Goal: Complete application form

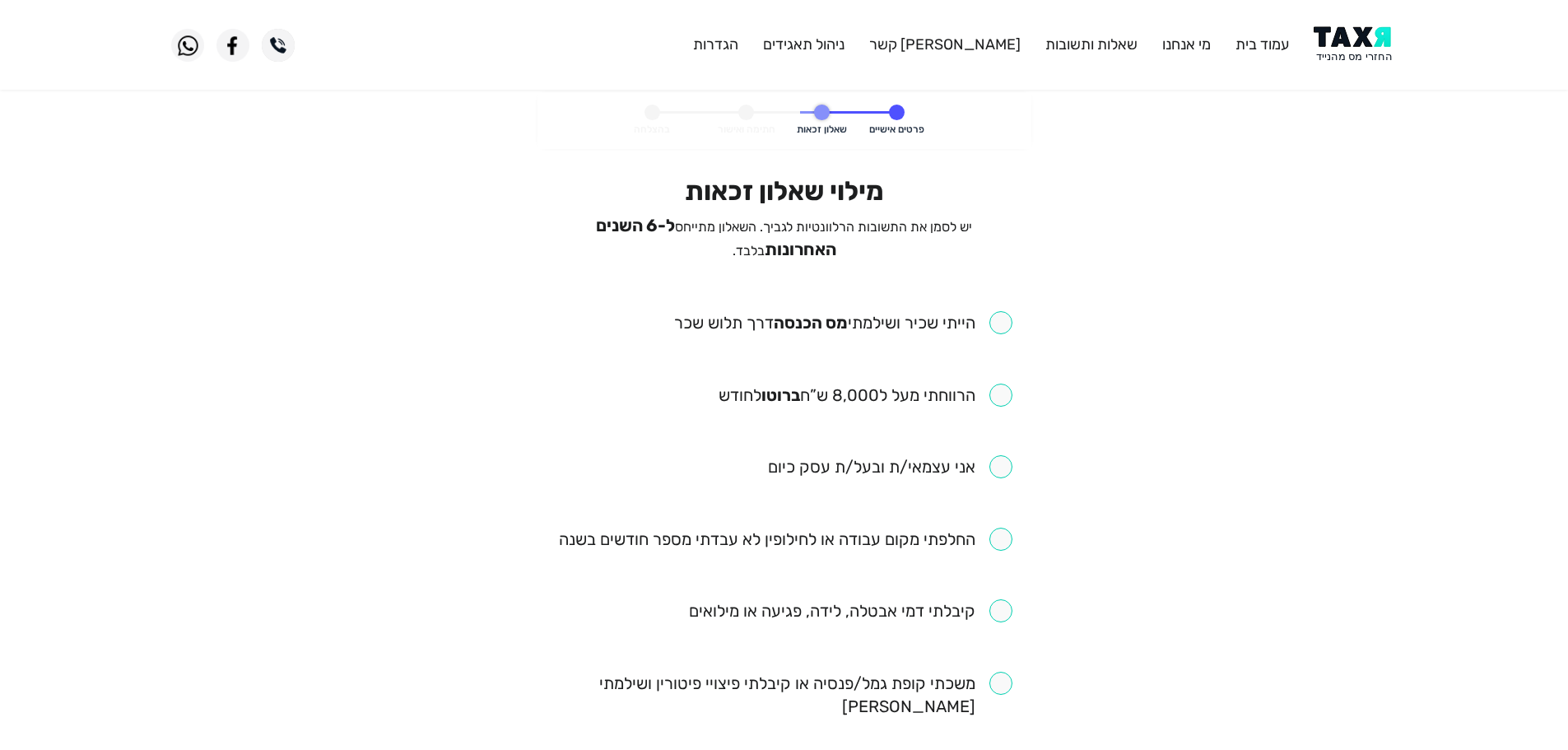
drag, startPoint x: 1000, startPoint y: 322, endPoint x: 1003, endPoint y: 342, distance: 20.8
click at [1001, 322] on input "checkbox" at bounding box center [843, 322] width 338 height 23
checkbox input "true"
click at [996, 388] on input "checkbox" at bounding box center [865, 394] width 294 height 23
checkbox input "true"
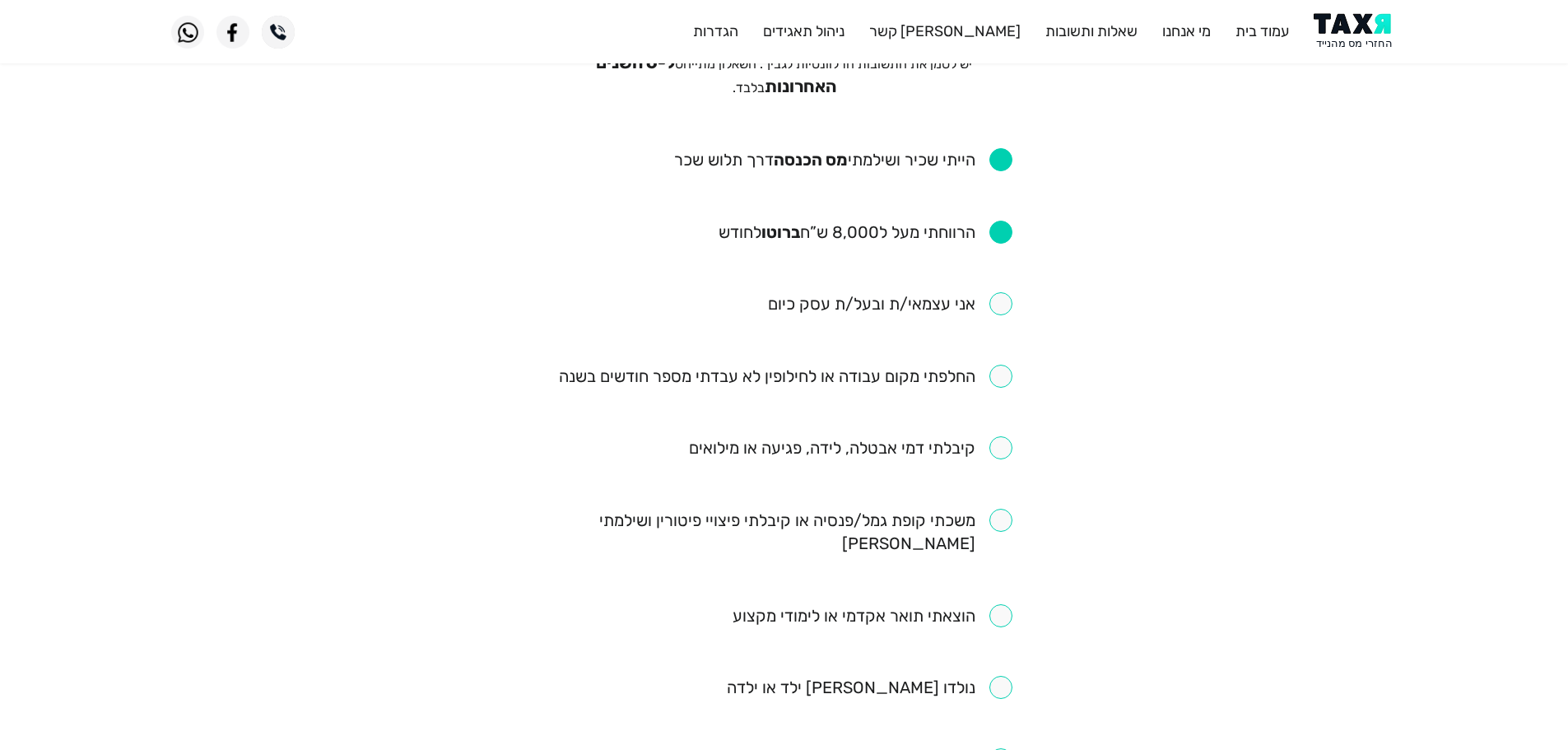
scroll to position [165, 0]
click at [1000, 374] on input "checkbox" at bounding box center [785, 374] width 453 height 23
checkbox input "true"
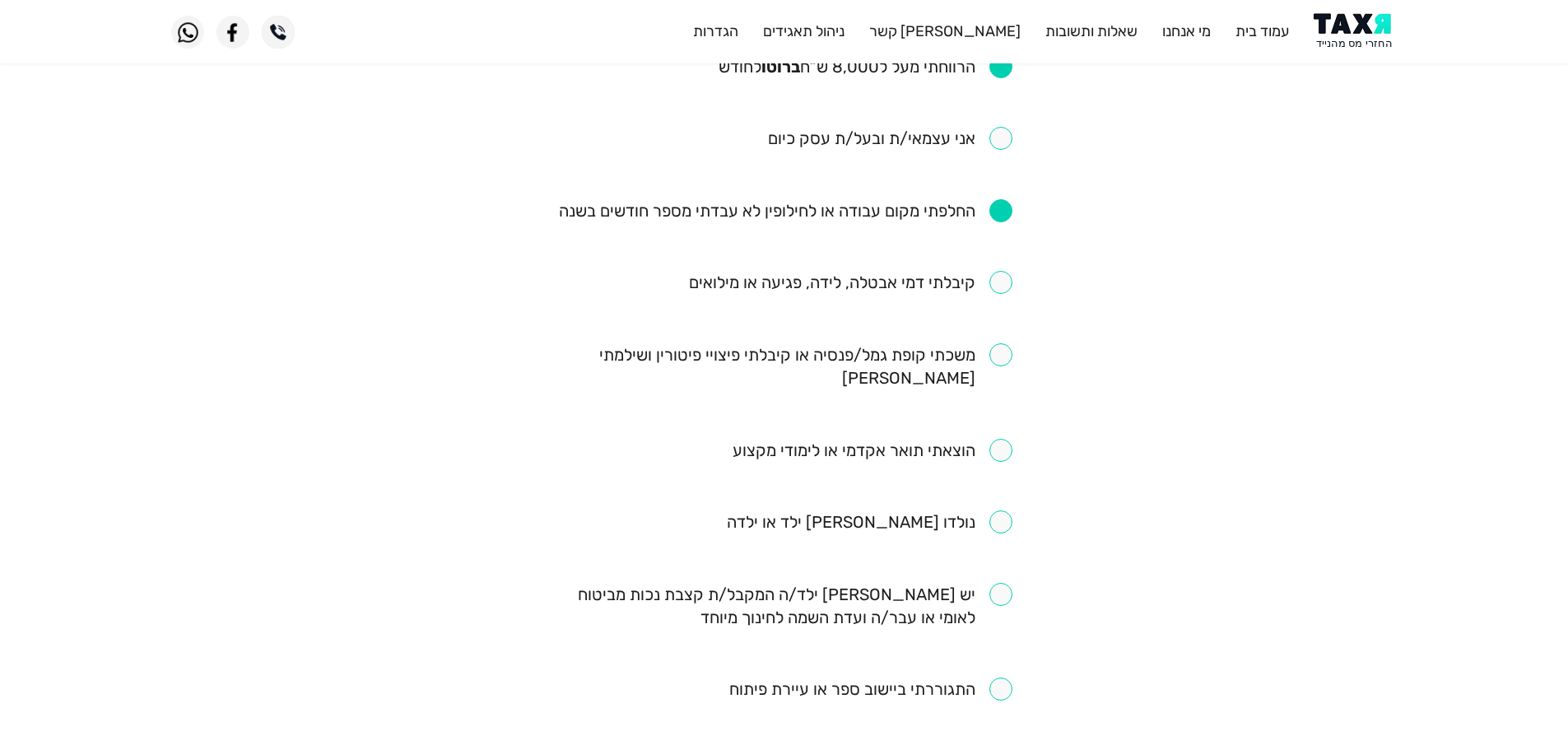
scroll to position [329, 0]
click at [998, 279] on input "checkbox" at bounding box center [850, 281] width 323 height 23
checkbox input "true"
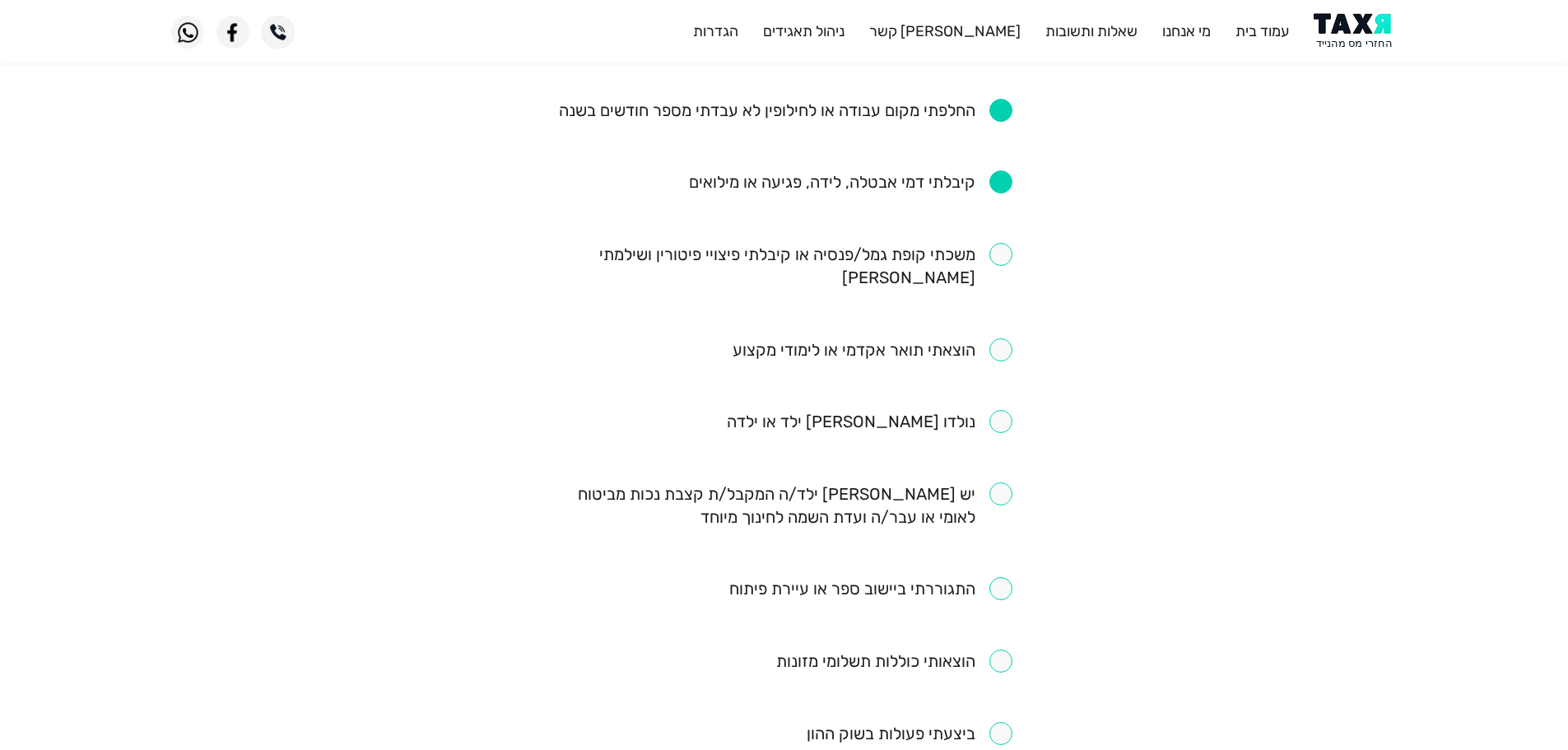
scroll to position [411, 0]
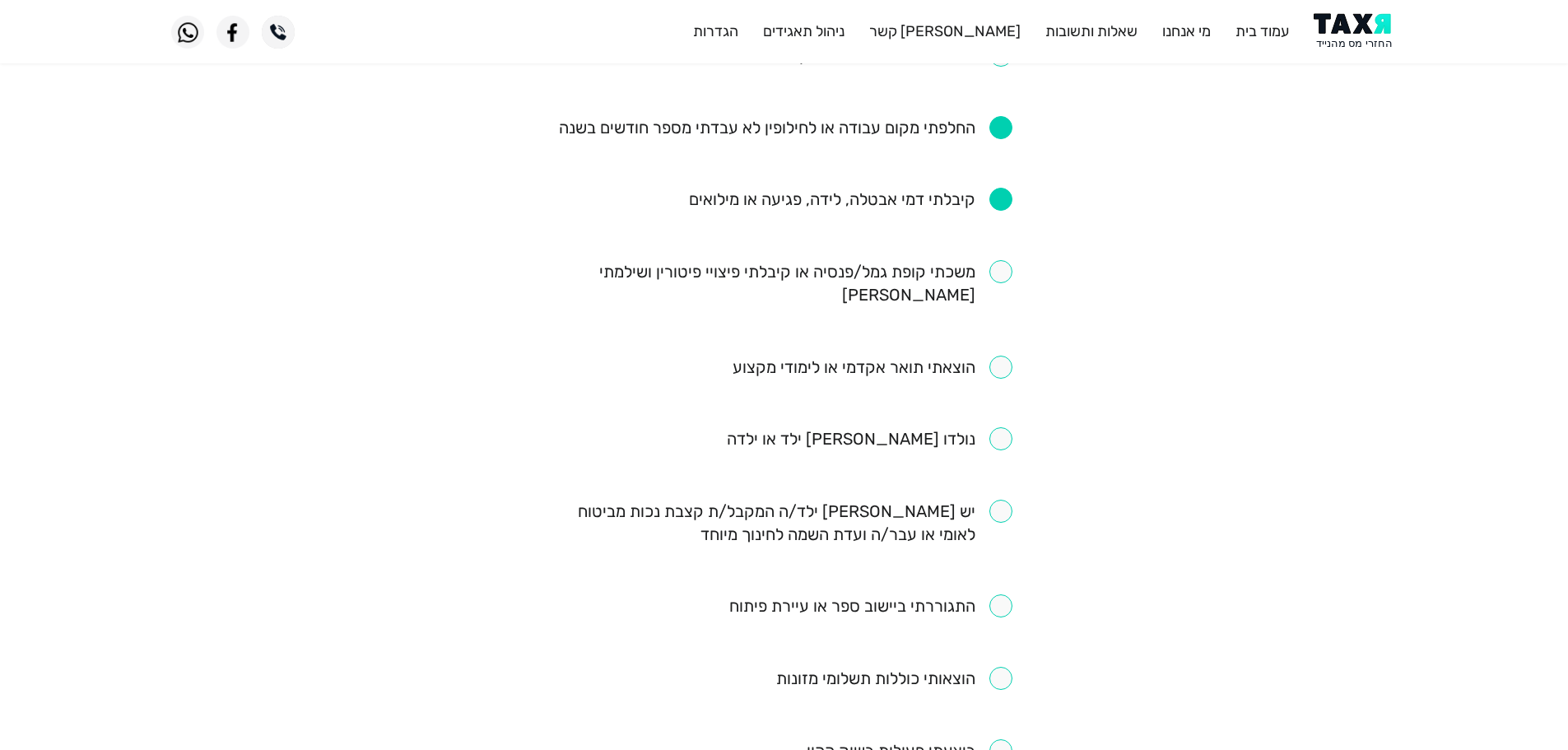
click at [1005, 260] on input "checkbox" at bounding box center [784, 283] width 456 height 46
checkbox input "true"
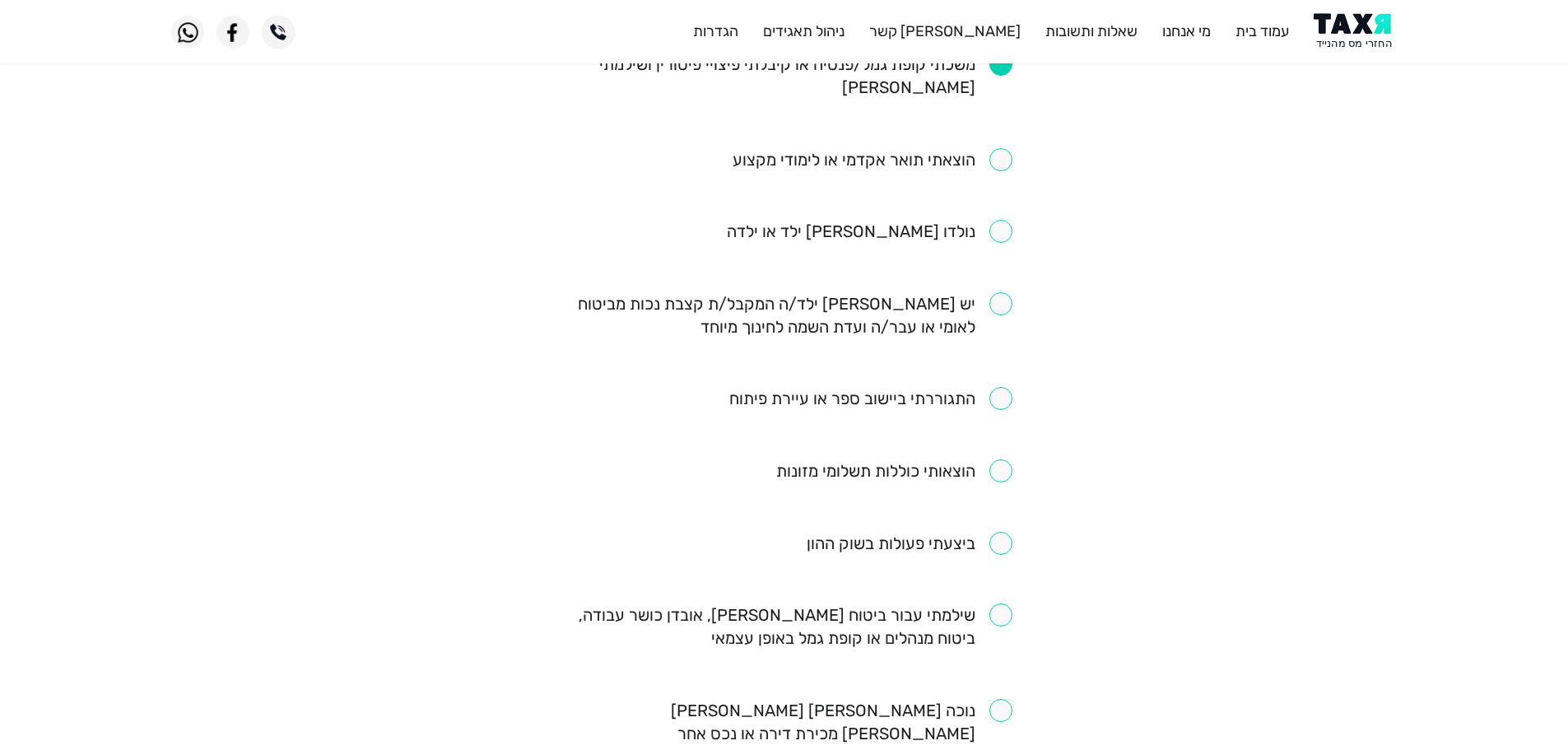
scroll to position [658, 0]
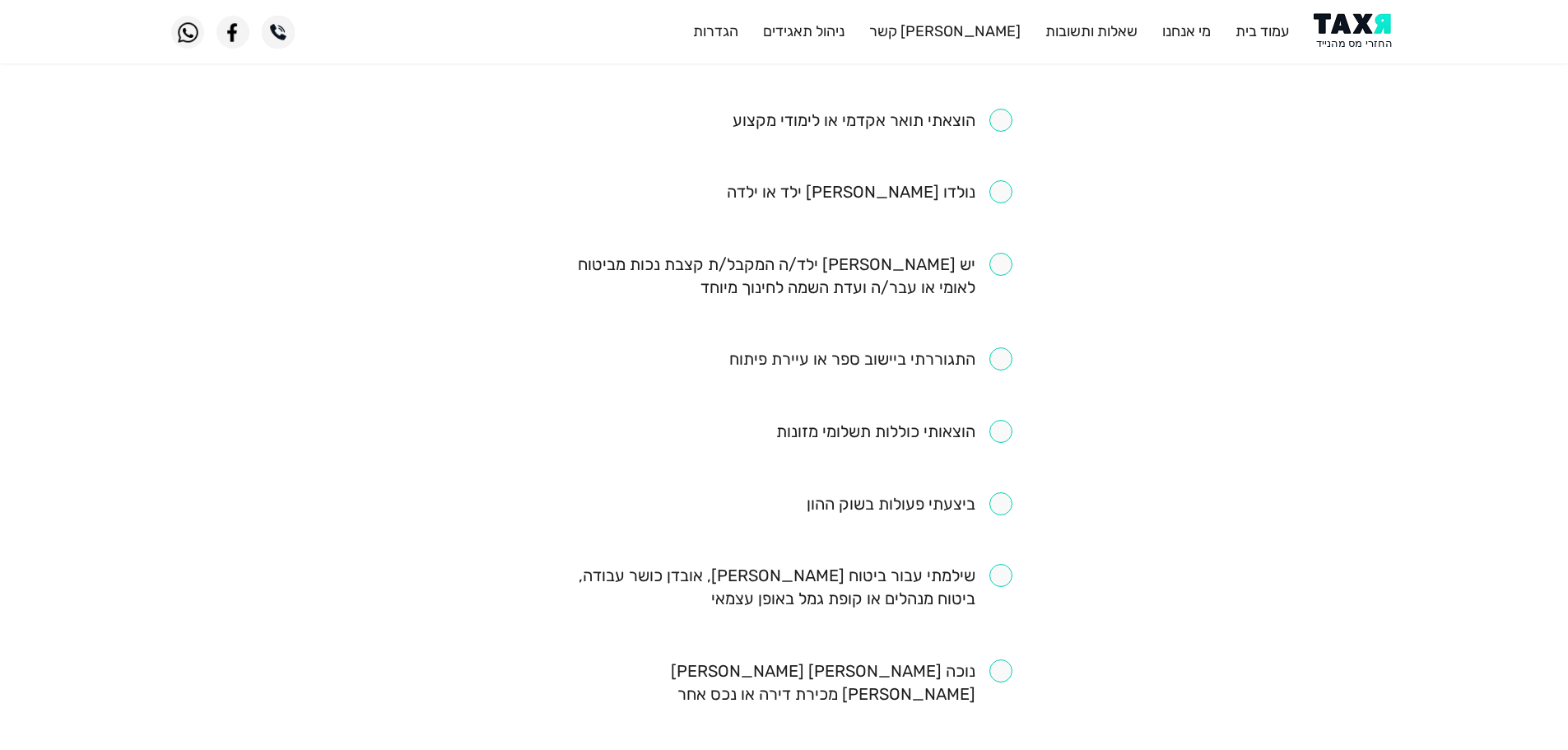
click at [992, 347] on input "checkbox" at bounding box center [870, 358] width 283 height 23
checkbox input "true"
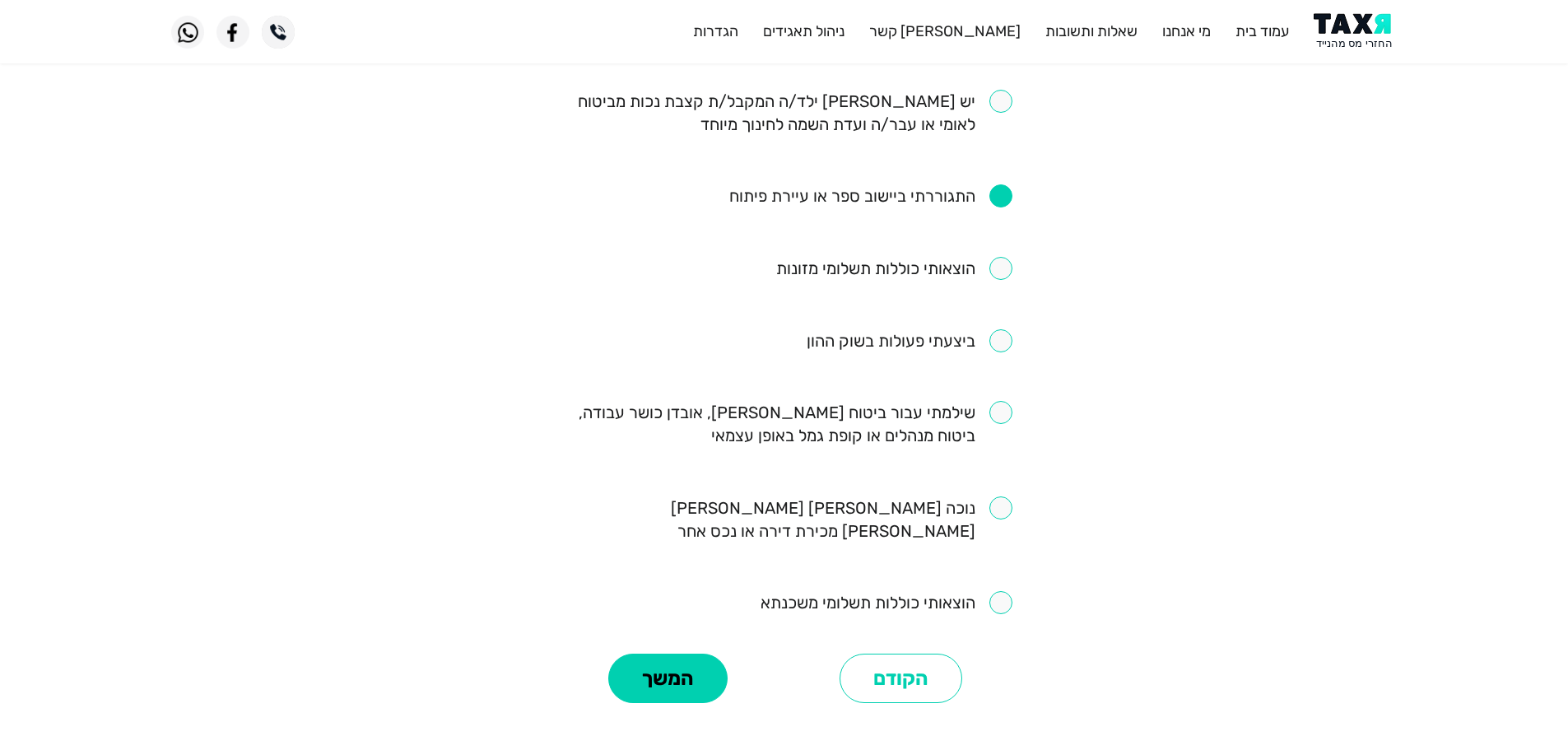
scroll to position [823, 0]
click at [999, 399] on input "checkbox" at bounding box center [784, 422] width 456 height 46
checkbox input "true"
click at [668, 652] on button "המשך" at bounding box center [667, 676] width 119 height 49
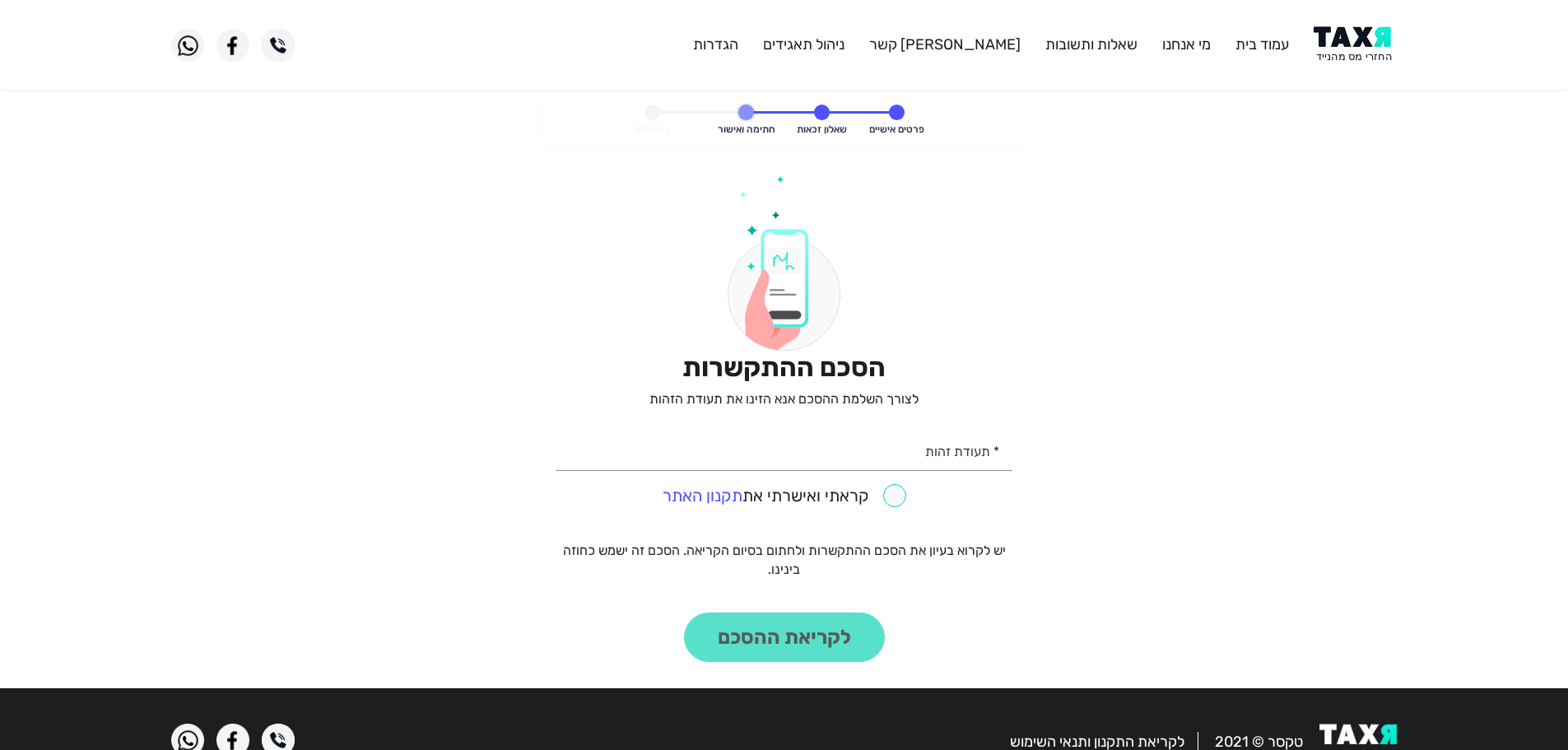
click at [1350, 44] on img at bounding box center [1354, 44] width 83 height 37
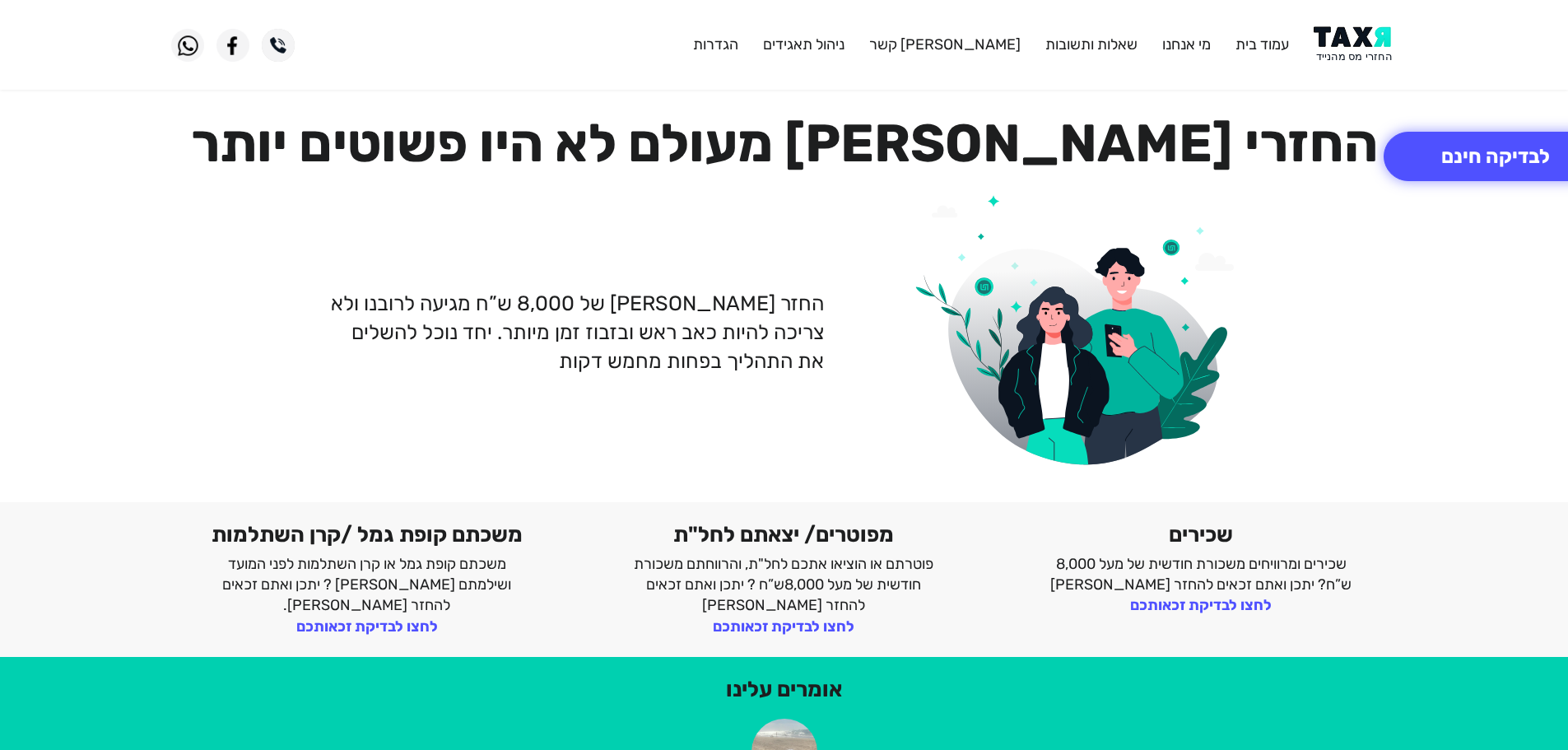
click at [1326, 35] on img at bounding box center [1354, 44] width 83 height 37
click at [1357, 39] on img at bounding box center [1354, 44] width 83 height 37
click at [1357, 36] on img at bounding box center [1354, 44] width 83 height 37
click at [1449, 152] on button "לבדיקה חינם" at bounding box center [1495, 156] width 224 height 49
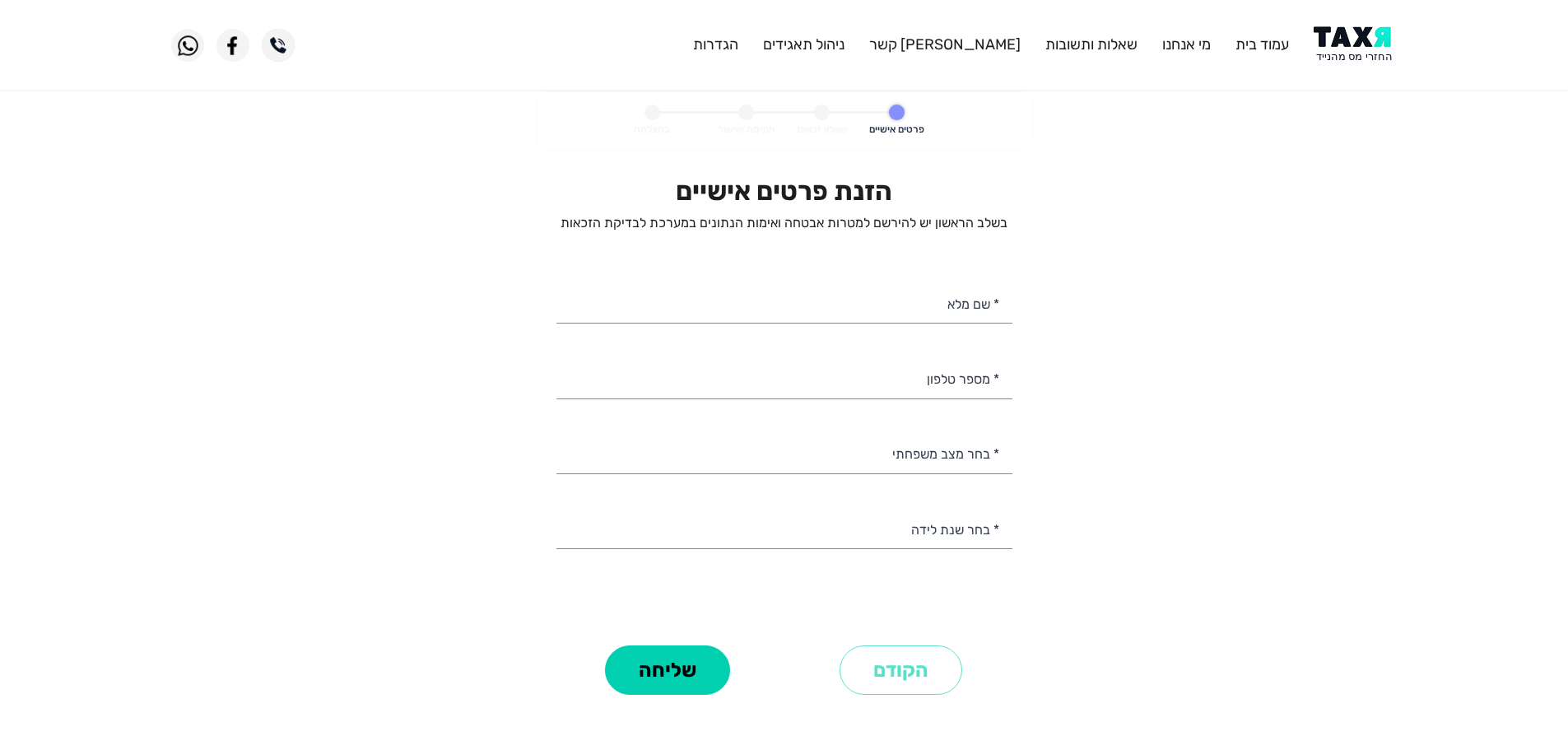
select select
click at [899, 377] on input "* מספר טלפון" at bounding box center [784, 377] width 456 height 42
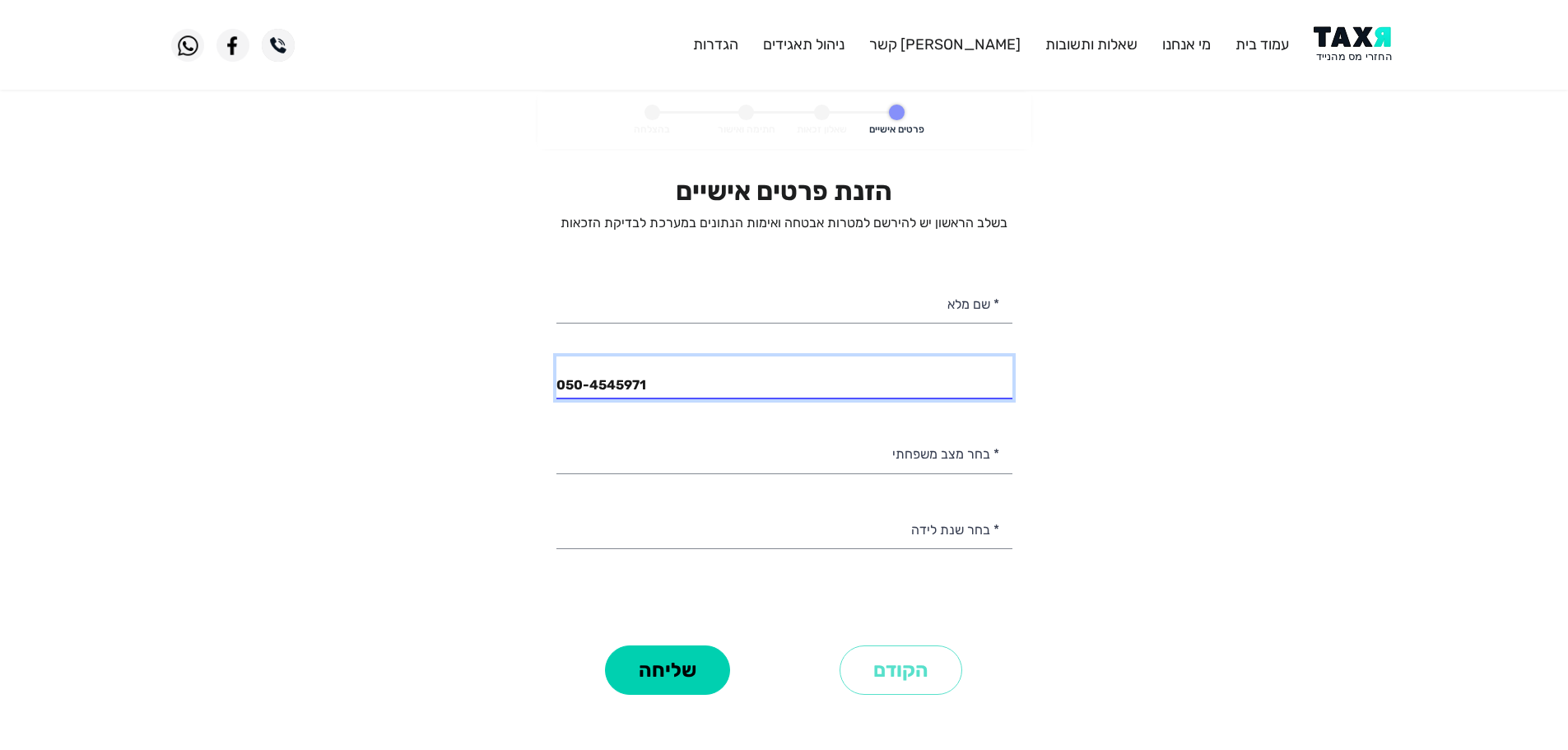
type input "050-4545971"
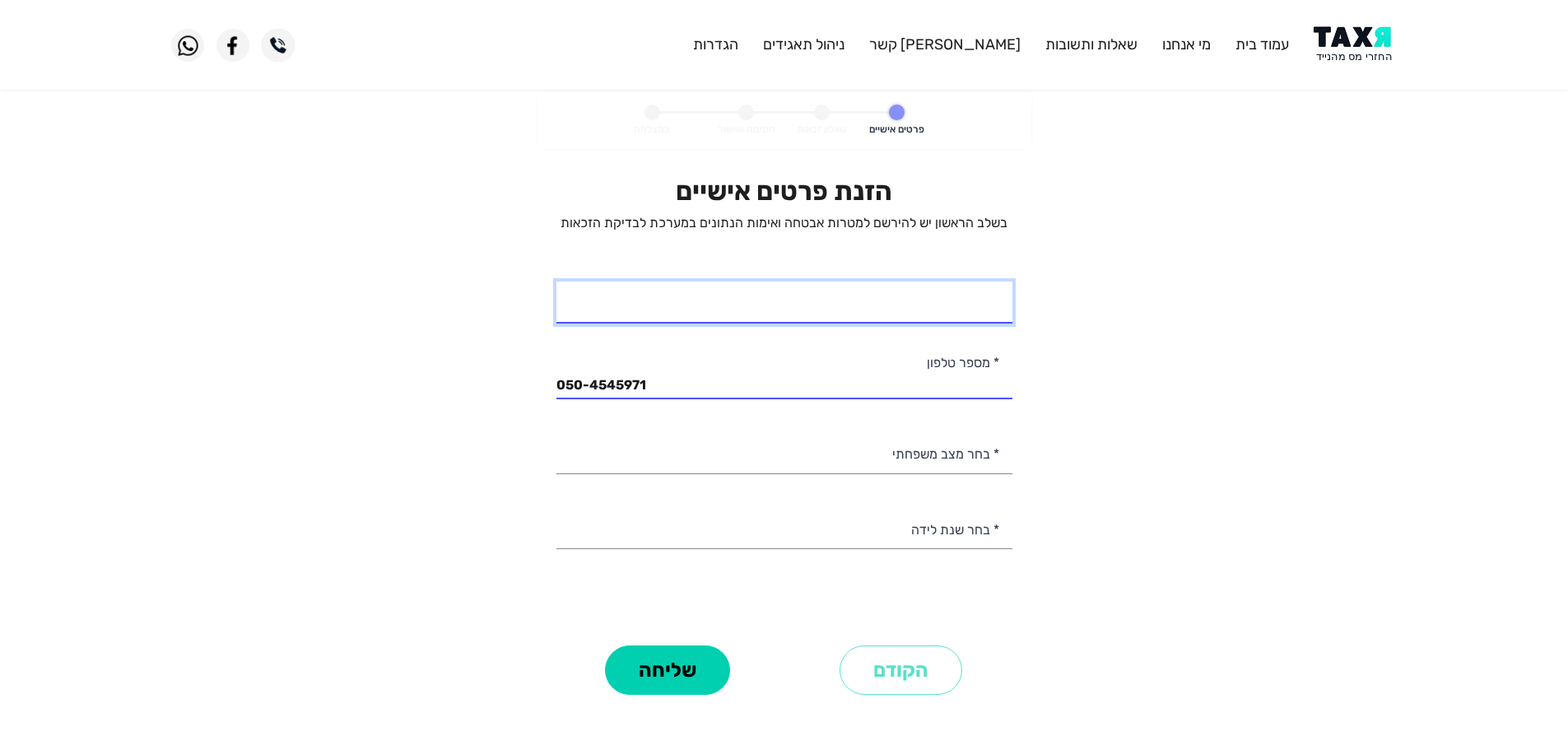
click at [920, 306] on input "* שם מלא" at bounding box center [784, 302] width 456 height 42
type input "קובי"
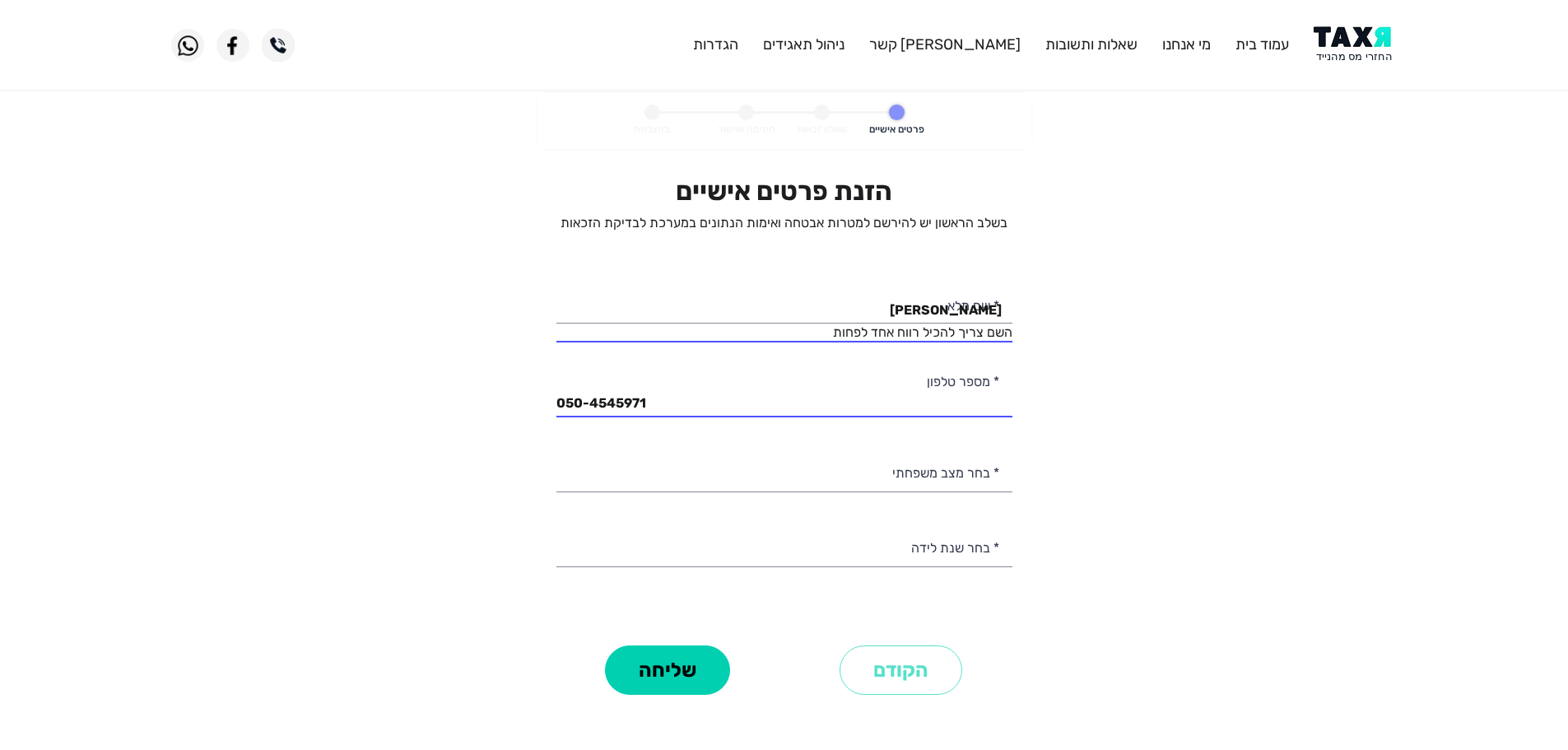
click at [1360, 43] on img at bounding box center [1354, 44] width 83 height 37
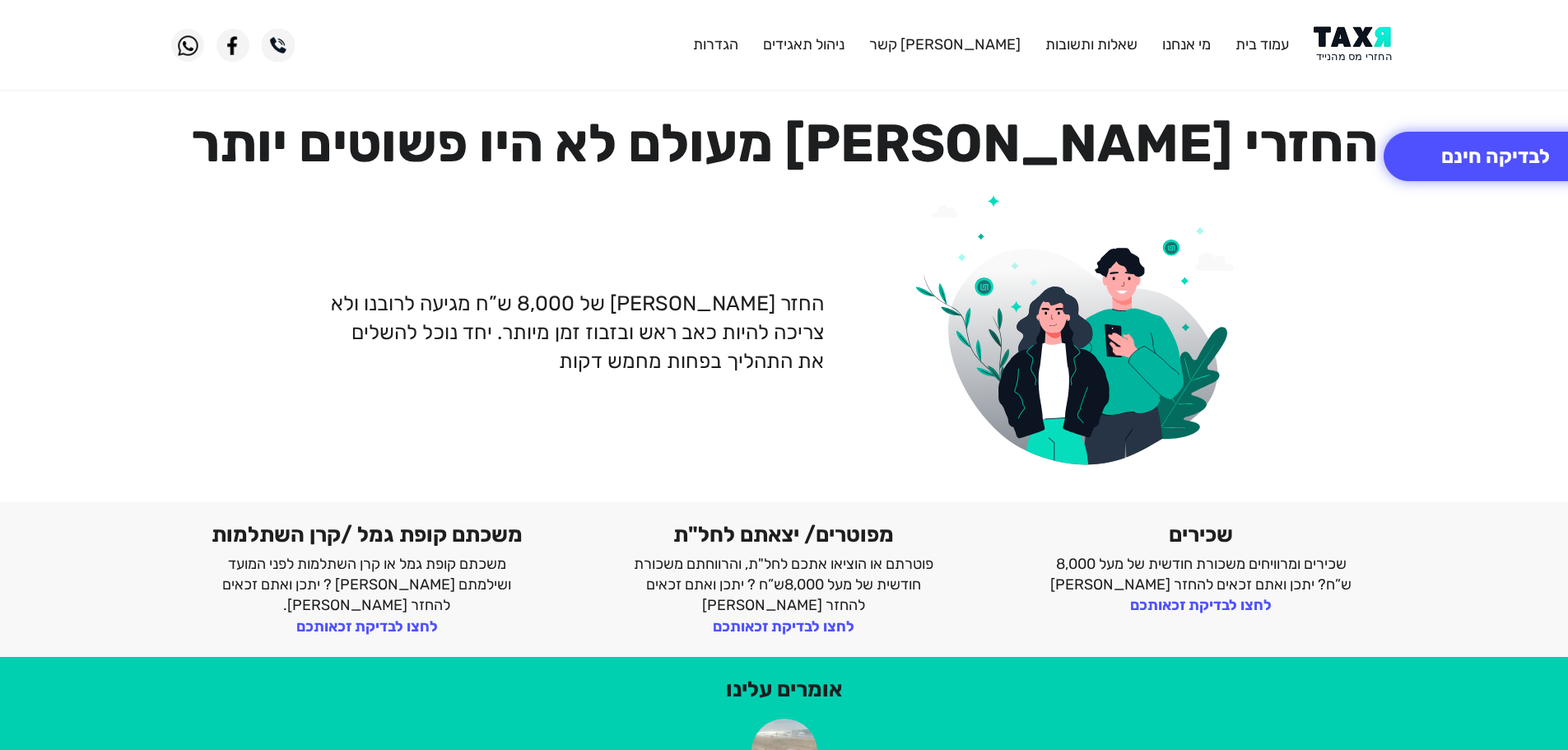
click at [1341, 35] on img at bounding box center [1354, 44] width 83 height 37
click at [1448, 156] on button "לבדיקה חינם" at bounding box center [1495, 156] width 224 height 49
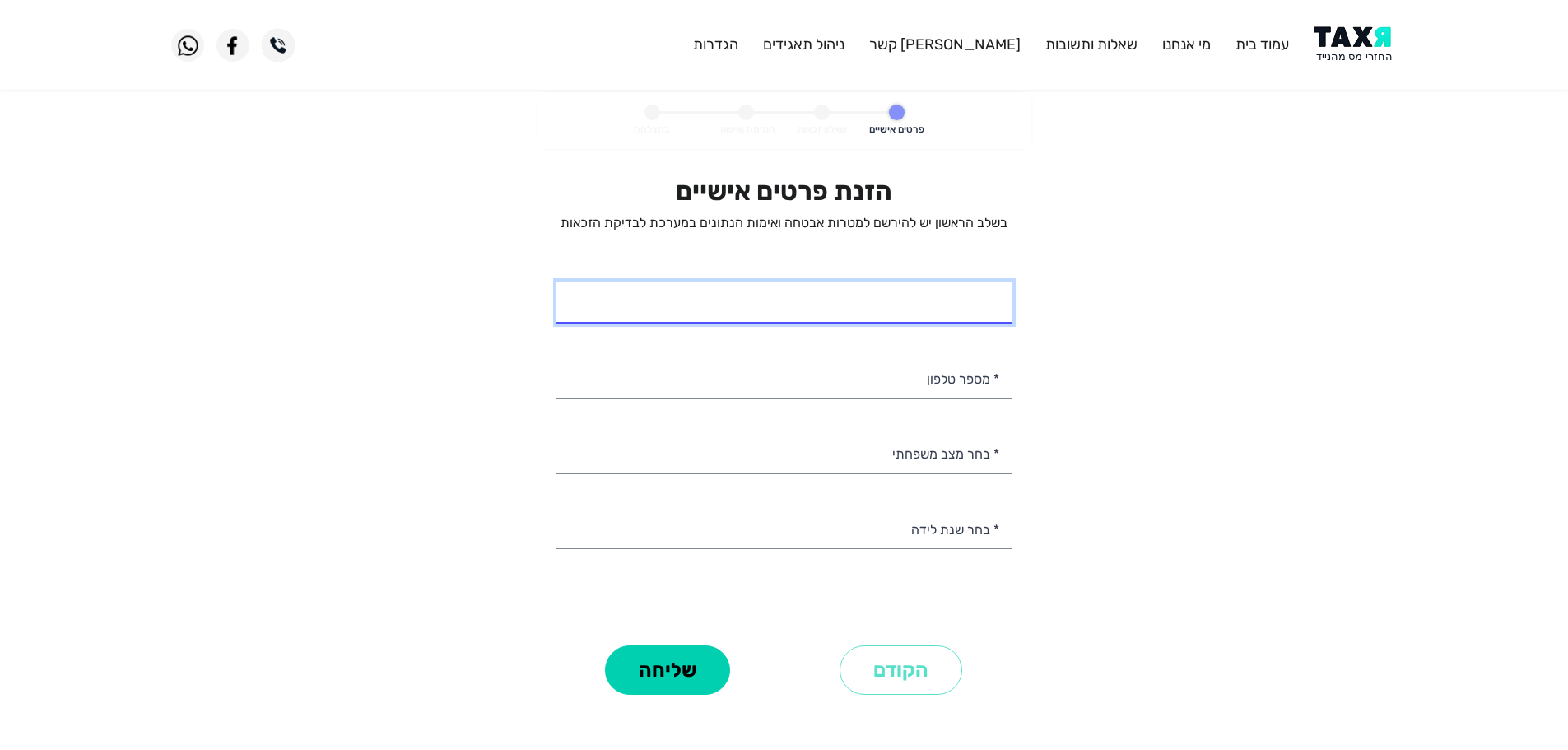
select select
click at [956, 313] on input "* שם מלא" at bounding box center [784, 302] width 456 height 42
paste input "[PERSON_NAME]"
type input "[PERSON_NAME]"
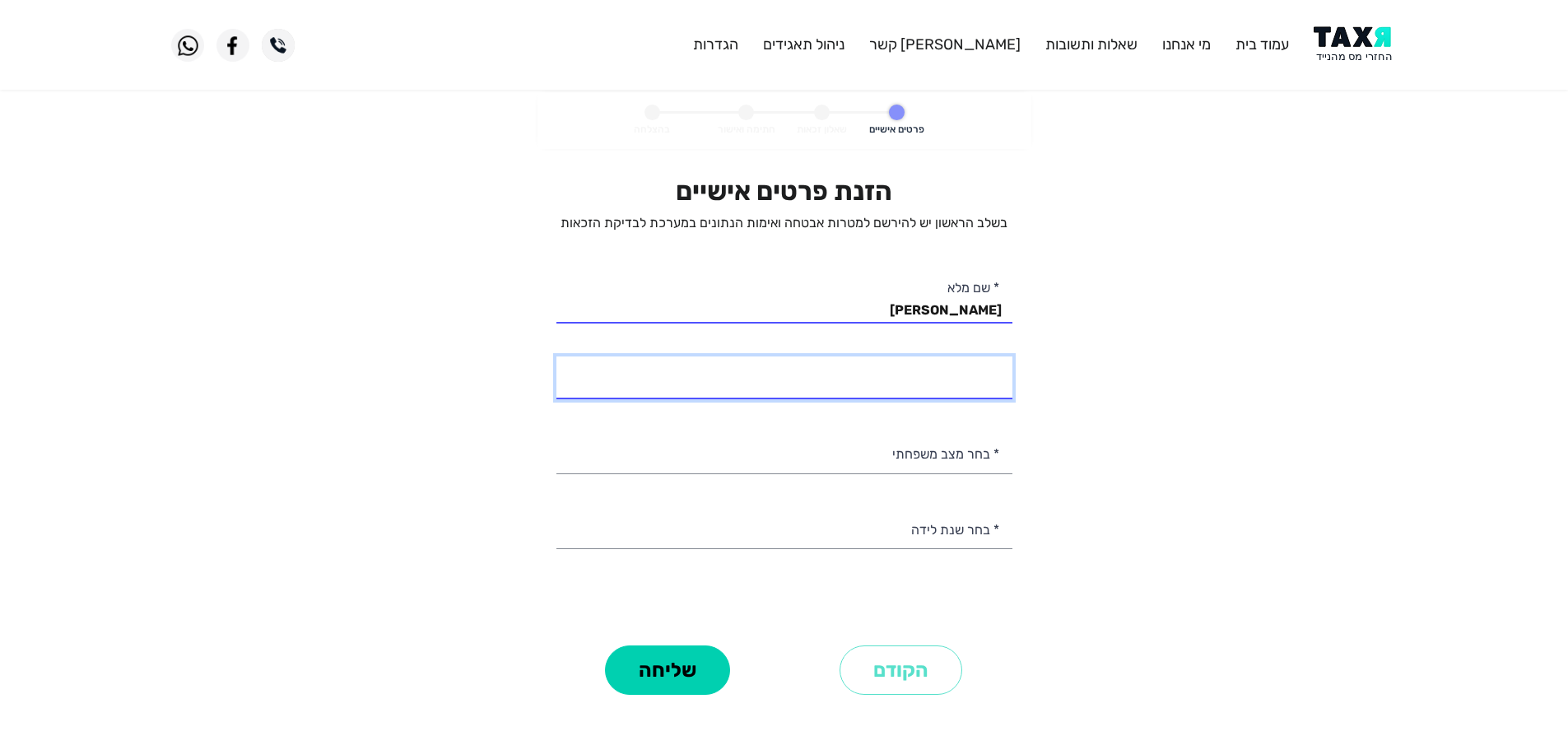
click at [898, 386] on input "* מספר טלפון" at bounding box center [784, 377] width 456 height 42
type input "054-9070412"
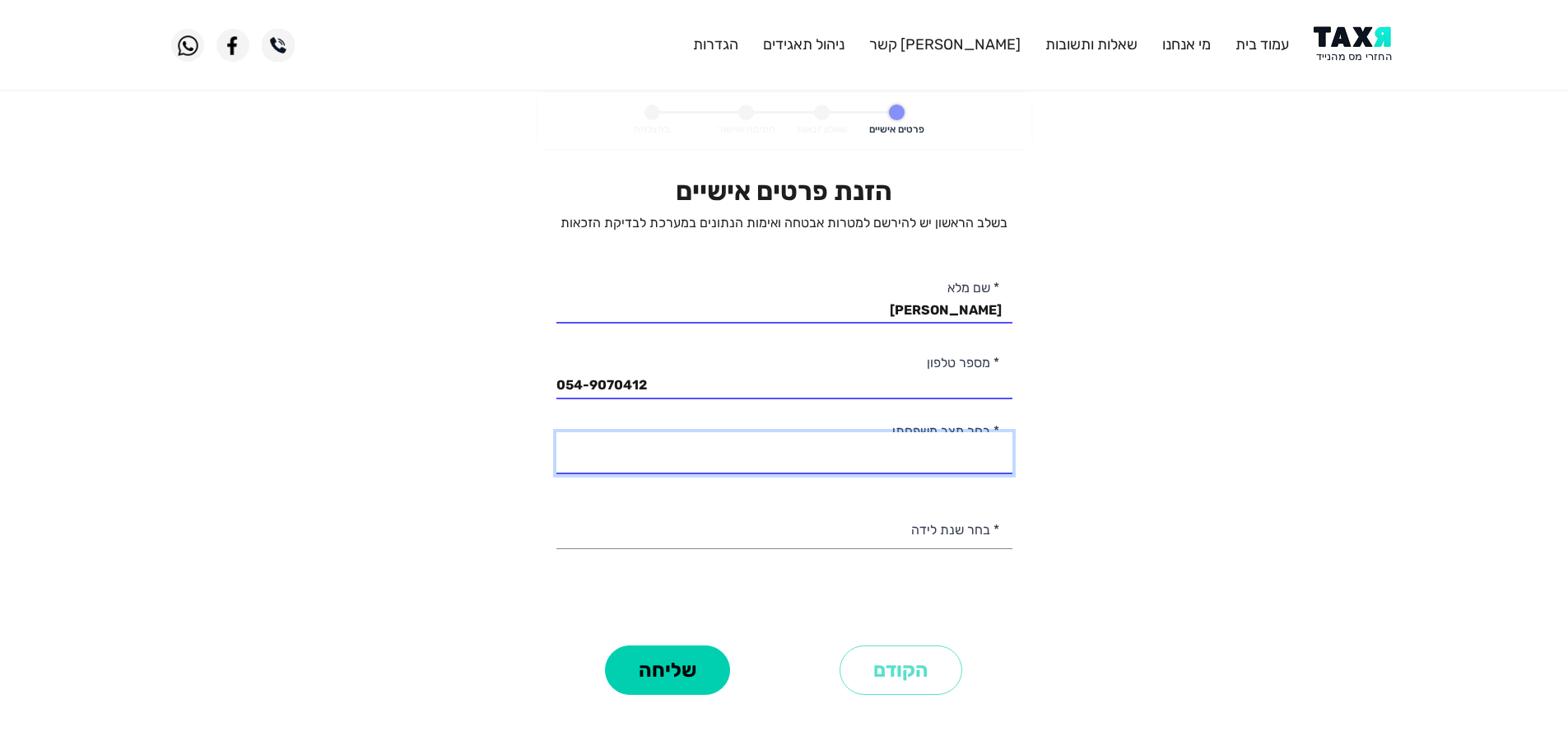
click at [960, 455] on select "רווק/ה נשוי/[PERSON_NAME]/ה אלמן/נה" at bounding box center [784, 453] width 456 height 42
select select "1: Single"
click at [556, 432] on select "רווק/ה נשוי/[PERSON_NAME]/ה אלמן/נה" at bounding box center [784, 453] width 456 height 42
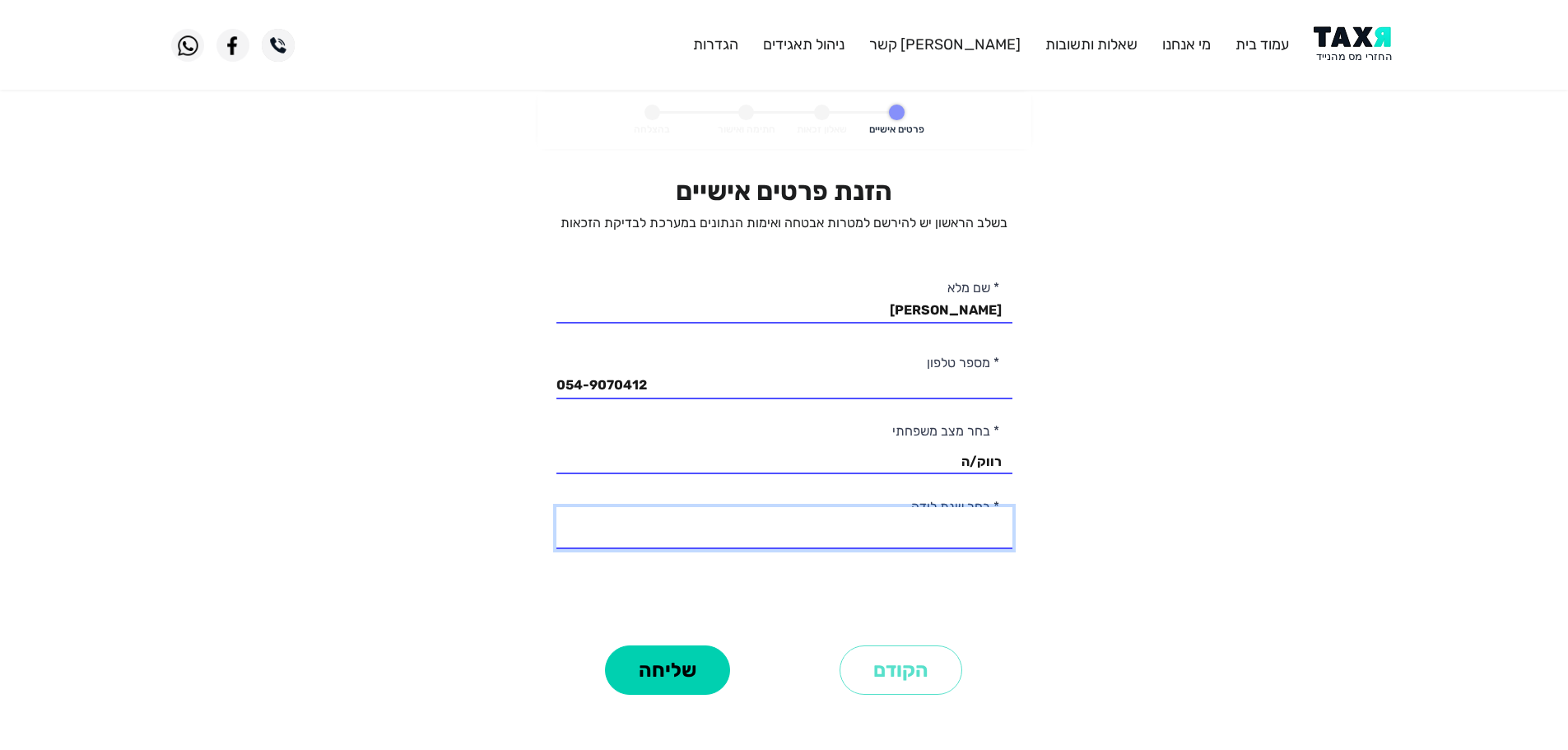
click at [964, 536] on select "2003 2002 2001 2000 1999 1998 1997 1996 1995 1994 1993 1992 1991 1990 1989 1988…" at bounding box center [784, 528] width 456 height 42
select select "2: 2002"
click at [556, 507] on select "2003 2002 2001 2000 1999 1998 1997 1996 1995 1994 1993 1992 1991 1990 1989 1988…" at bounding box center [784, 528] width 456 height 42
drag, startPoint x: 590, startPoint y: 666, endPoint x: 634, endPoint y: 670, distance: 43.8
click at [597, 666] on div "שליחה" at bounding box center [667, 669] width 233 height 59
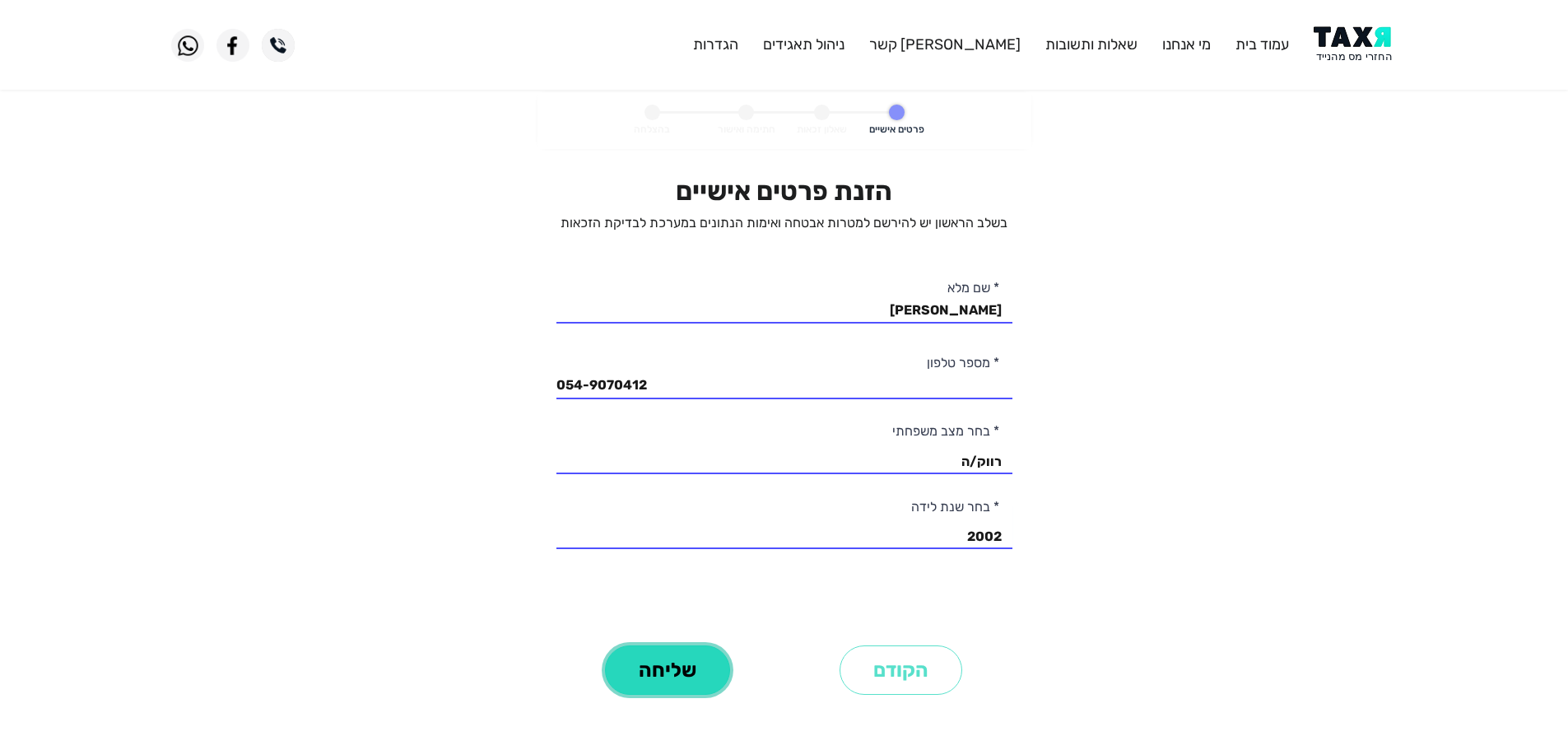
click at [654, 670] on button "שליחה" at bounding box center [667, 669] width 125 height 49
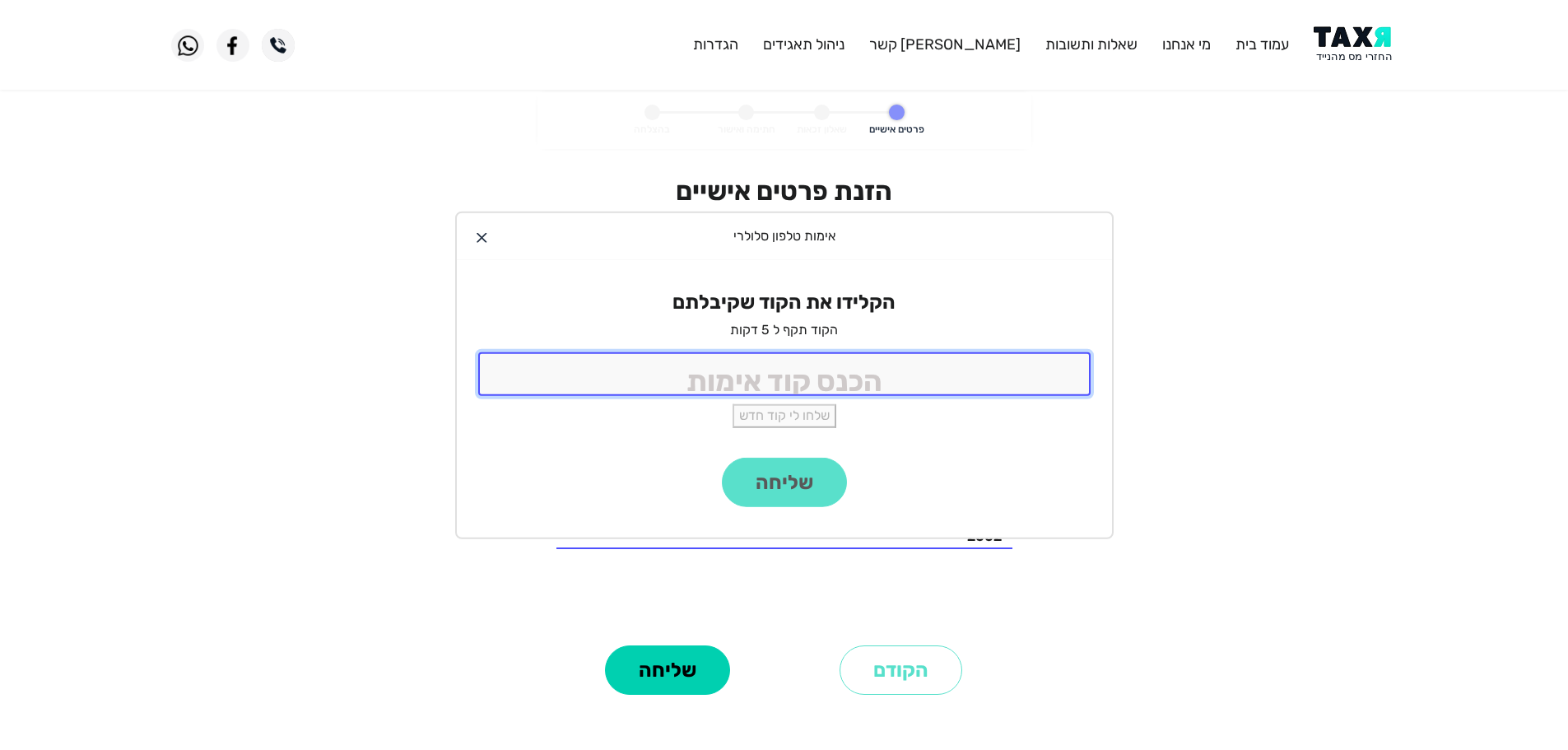
click at [1021, 361] on input "tel" at bounding box center [784, 374] width 612 height 44
type input "9988"
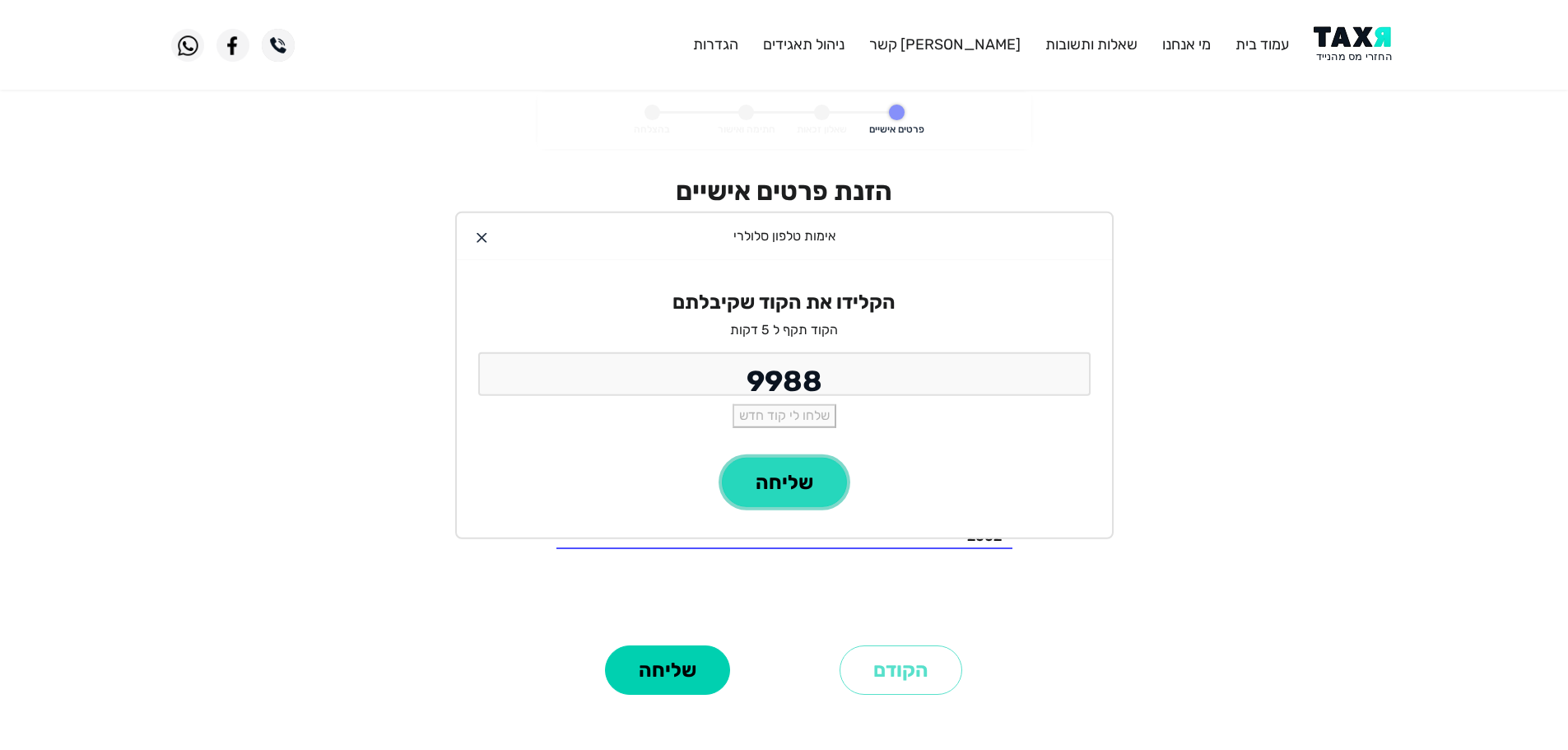
click at [782, 484] on button "שליחה" at bounding box center [784, 482] width 125 height 49
